Goal: Task Accomplishment & Management: Use online tool/utility

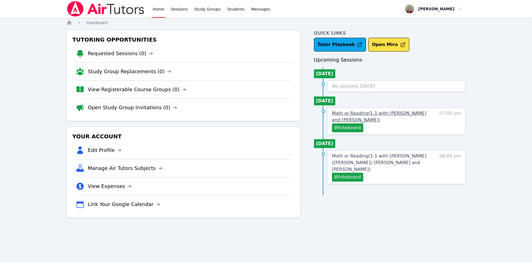
click at [384, 114] on span "Math or Reading ( 1-1 with [PERSON_NAME] and [PERSON_NAME] )" at bounding box center [379, 117] width 95 height 12
click at [394, 154] on span "Math or Reading ( 1-1 with [PERSON_NAME] ([PERSON_NAME]) [PERSON_NAME] and [PER…" at bounding box center [379, 162] width 95 height 19
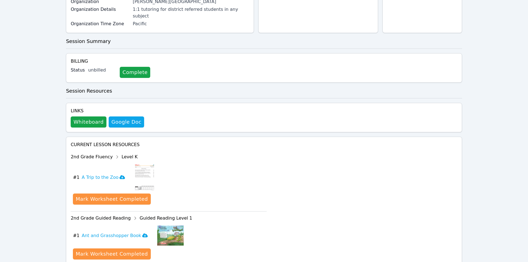
scroll to position [222, 0]
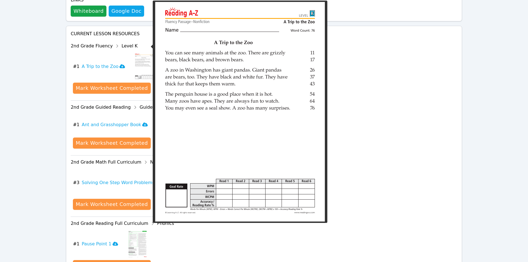
click at [138, 53] on img at bounding box center [144, 67] width 21 height 28
click at [143, 53] on img at bounding box center [144, 67] width 21 height 28
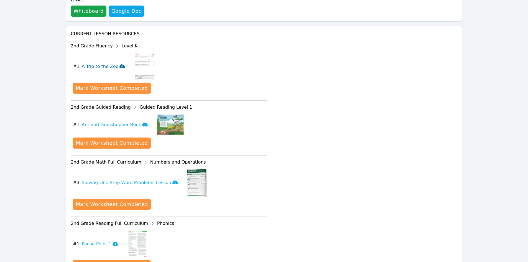
click at [108, 63] on h3 "A Trip to the Zoo" at bounding box center [104, 66] width 44 height 7
click at [117, 121] on h3 "Ant and Grasshopper Book" at bounding box center [115, 124] width 66 height 7
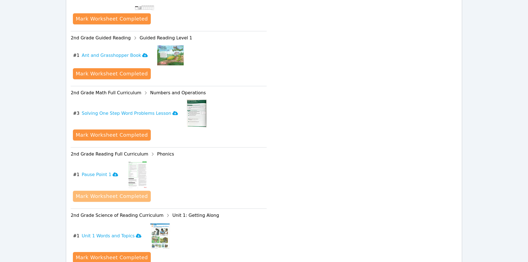
scroll to position [305, 0]
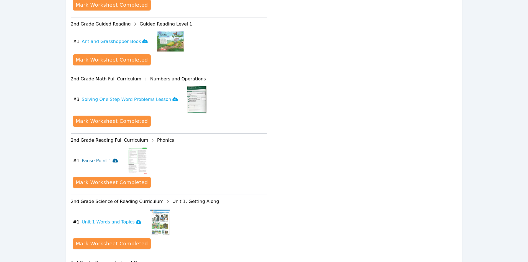
click at [94, 157] on h3 "Pause Point 1" at bounding box center [100, 160] width 36 height 7
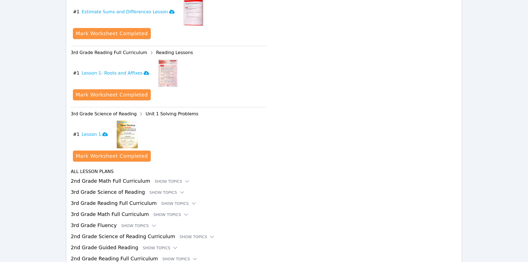
scroll to position [655, 0]
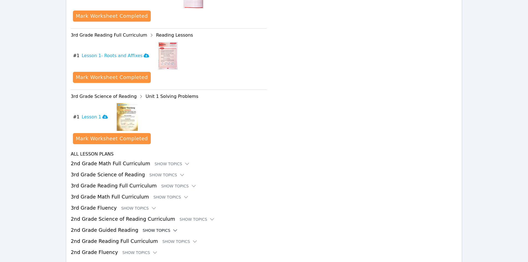
click at [156, 228] on div "Show Topics" at bounding box center [160, 231] width 35 height 6
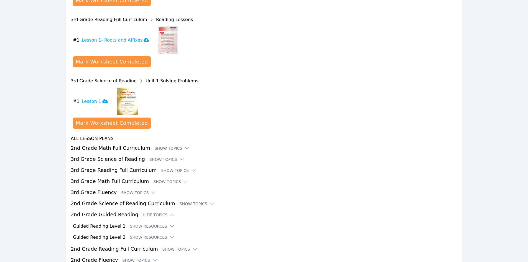
scroll to position [678, 0]
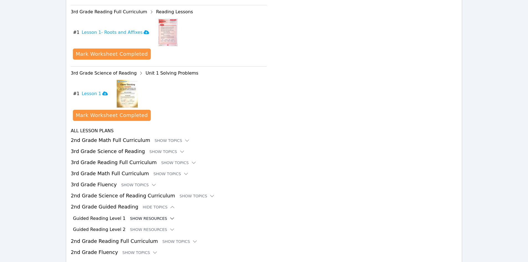
click at [148, 216] on button "Show Resources" at bounding box center [152, 219] width 45 height 6
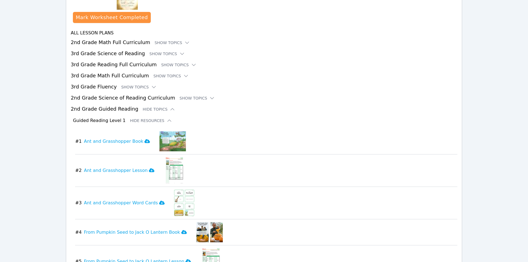
scroll to position [789, 0]
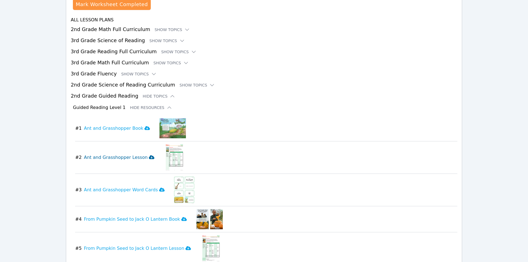
click at [123, 154] on h3 "Ant and Grasshopper Lesson" at bounding box center [119, 157] width 70 height 7
click at [120, 187] on h3 "Ant and Grasshopper Word Cards" at bounding box center [124, 190] width 81 height 7
click at [159, 188] on icon at bounding box center [162, 190] width 6 height 4
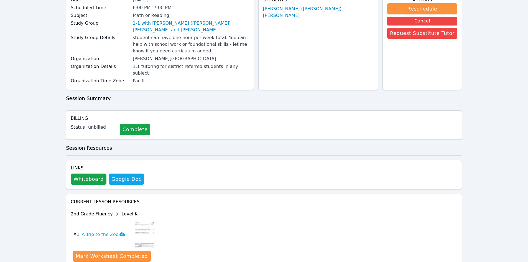
scroll to position [0, 0]
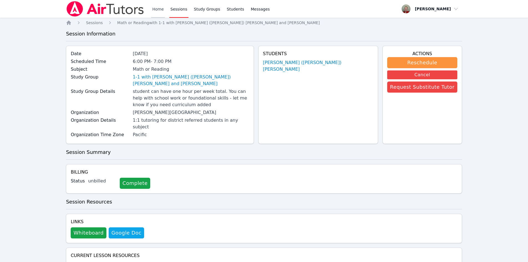
click at [152, 8] on link "Home" at bounding box center [158, 9] width 14 height 18
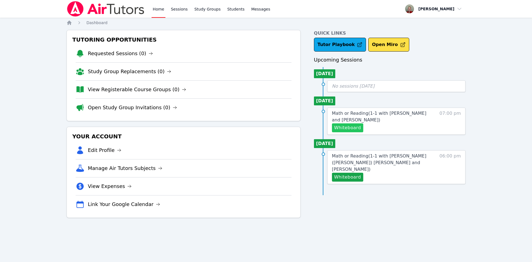
click at [354, 127] on button "Whiteboard" at bounding box center [347, 127] width 31 height 9
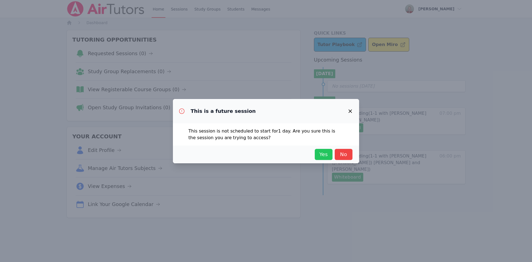
click at [319, 156] on span "Yes" at bounding box center [324, 155] width 12 height 8
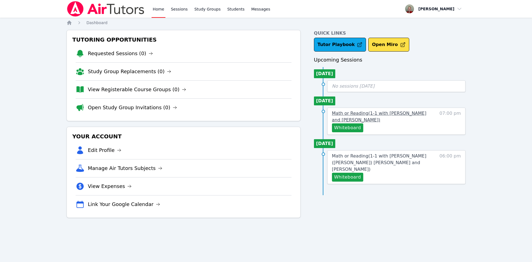
click at [359, 113] on span "Math or Reading ( 1-1 with [PERSON_NAME] and [PERSON_NAME] )" at bounding box center [379, 117] width 95 height 12
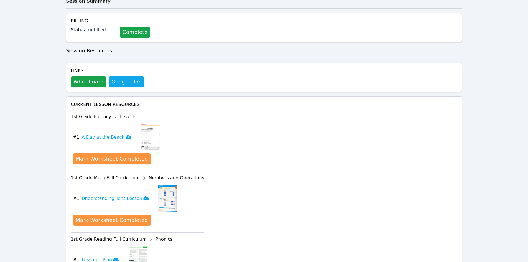
scroll to position [139, 0]
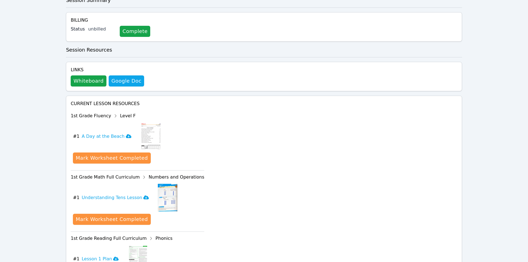
click at [144, 127] on img at bounding box center [150, 137] width 21 height 28
click at [115, 133] on h3 "A Day at the Beach" at bounding box center [107, 136] width 50 height 7
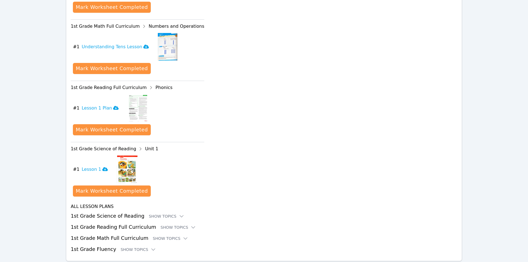
scroll to position [300, 0]
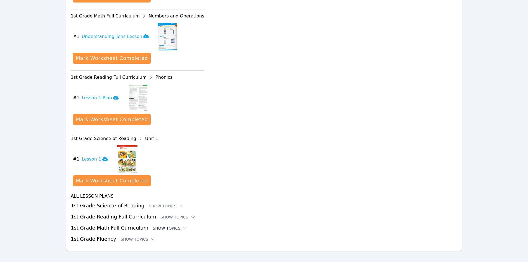
click at [153, 225] on div "Show Topics" at bounding box center [170, 228] width 35 height 6
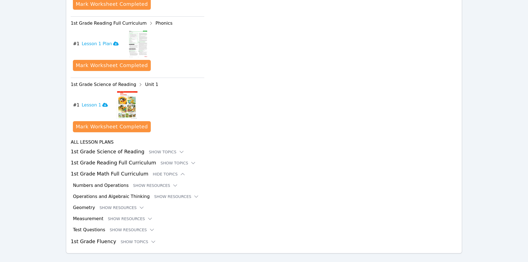
scroll to position [356, 0]
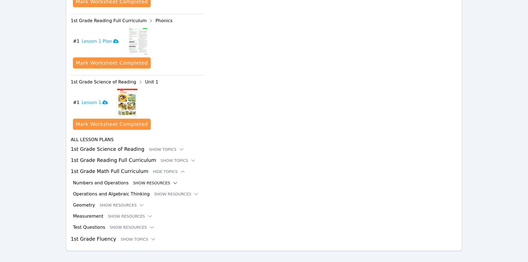
click at [138, 180] on button "Show Resources" at bounding box center [155, 183] width 45 height 6
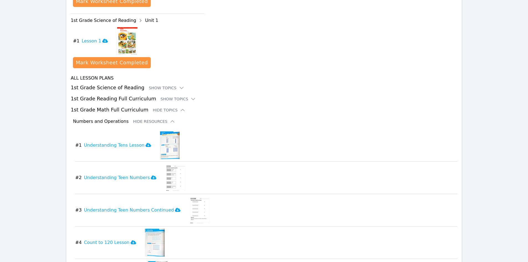
scroll to position [467, 0]
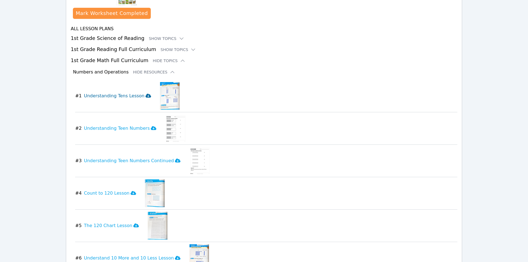
click at [126, 93] on h3 "Understanding Tens Lesson" at bounding box center [117, 96] width 67 height 7
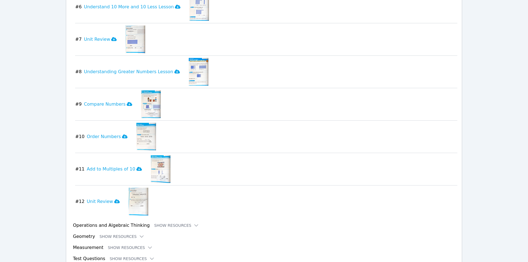
scroll to position [750, 0]
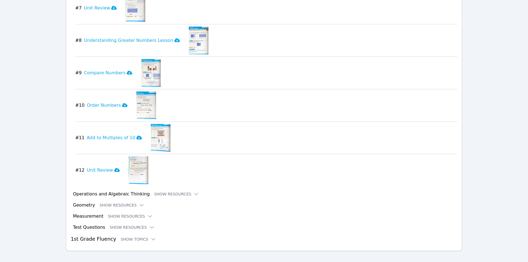
click at [133, 156] on img at bounding box center [139, 170] width 20 height 28
click at [99, 167] on h3 "Unit Review" at bounding box center [103, 170] width 33 height 7
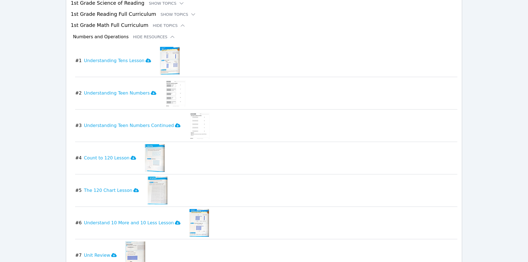
scroll to position [500, 0]
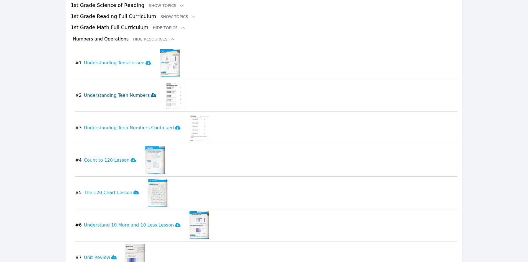
click at [132, 92] on h3 "Understanding Teen Numbers" at bounding box center [120, 95] width 73 height 7
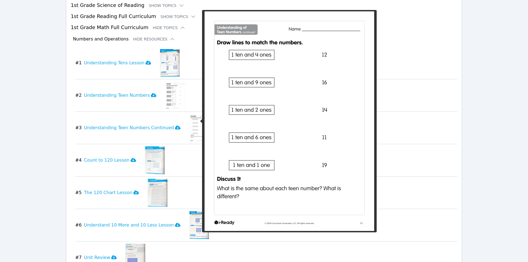
click at [189, 115] on img at bounding box center [199, 128] width 21 height 28
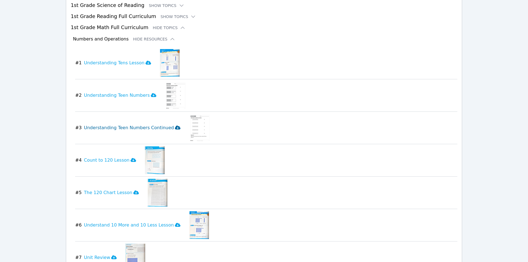
click at [152, 124] on h3 "Understanding Teen Numbers Continued" at bounding box center [132, 127] width 97 height 7
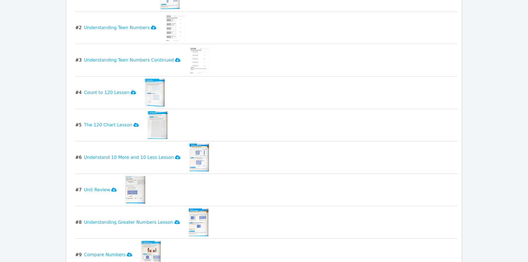
scroll to position [583, 0]
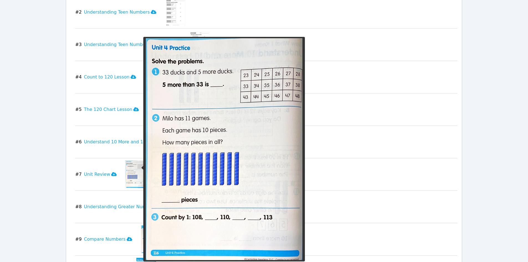
click at [128, 164] on img at bounding box center [136, 175] width 20 height 28
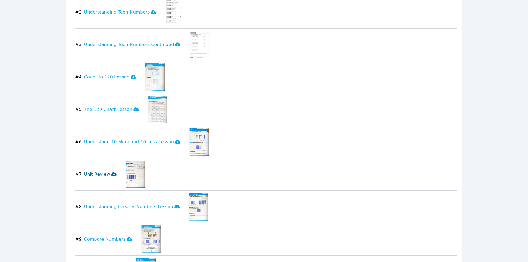
click at [99, 171] on h3 "Unit Review" at bounding box center [100, 174] width 33 height 7
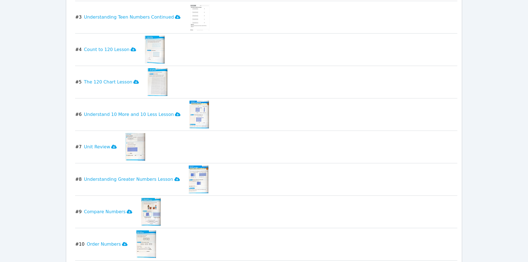
scroll to position [611, 0]
click at [116, 46] on h3 "Count to 120 Lesson" at bounding box center [110, 49] width 52 height 7
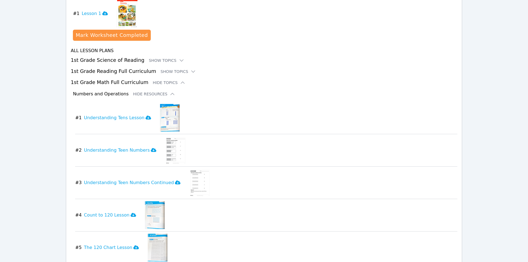
scroll to position [445, 0]
click at [172, 69] on div "Show Topics" at bounding box center [178, 72] width 35 height 6
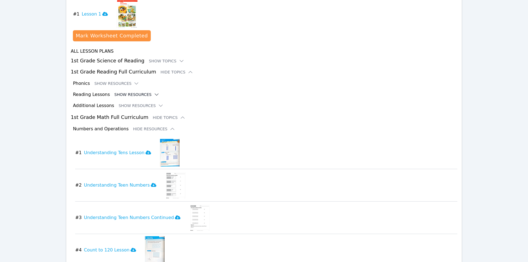
click at [130, 92] on button "Show Resources" at bounding box center [137, 95] width 45 height 6
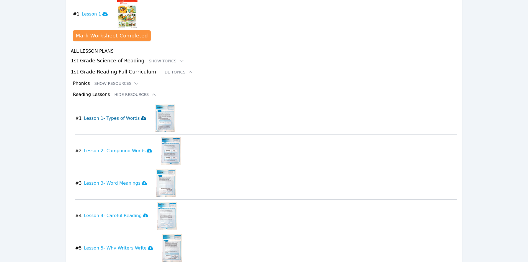
click at [118, 115] on h3 "Lesson 1- Types of Words" at bounding box center [115, 118] width 62 height 7
